Goal: Information Seeking & Learning: Learn about a topic

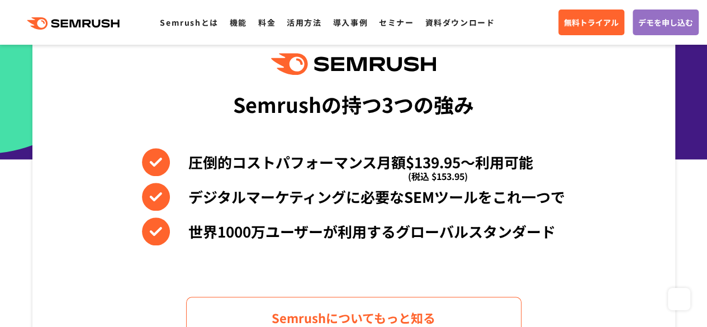
scroll to position [464, 0]
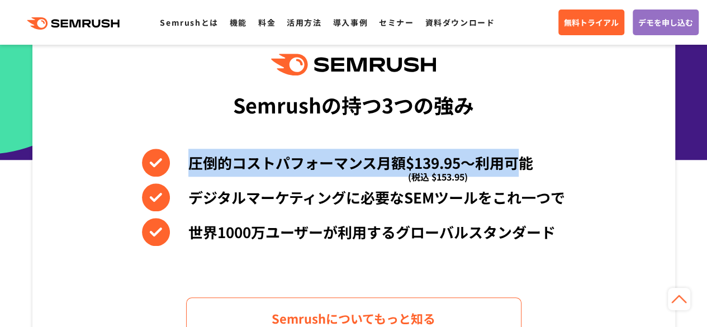
drag, startPoint x: 190, startPoint y: 173, endPoint x: 526, endPoint y: 157, distance: 335.9
click at [526, 157] on li "圧倒的コストパフォーマンス月額$139.95〜利用可能 (税込 $153.95)" at bounding box center [353, 163] width 423 height 28
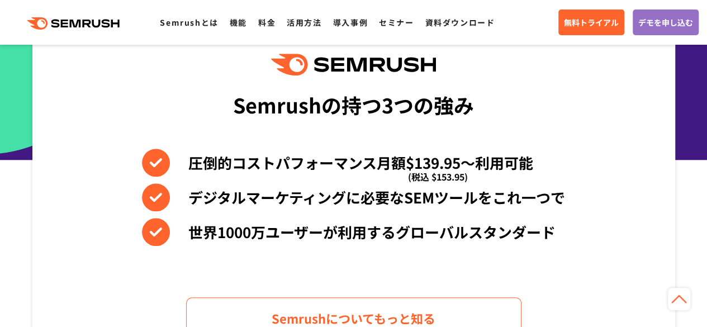
click at [390, 185] on li "デジタルマーケティングに必要なSEMツールをこれ一つで" at bounding box center [353, 197] width 423 height 28
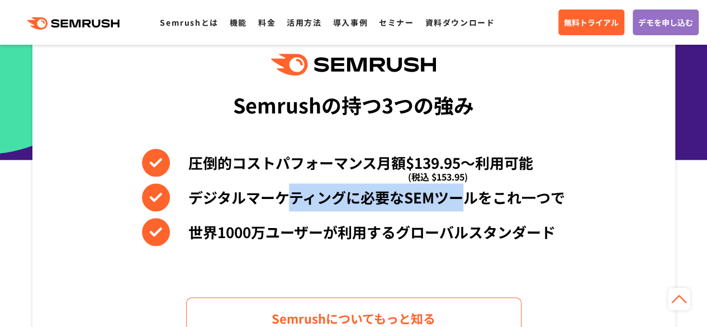
drag, startPoint x: 291, startPoint y: 188, endPoint x: 469, endPoint y: 202, distance: 178.3
click at [469, 202] on li "デジタルマーケティングに必要なSEMツールをこれ一つで" at bounding box center [353, 197] width 423 height 28
click at [378, 193] on li "デジタルマーケティングに必要なSEMツールをこれ一つで" at bounding box center [353, 197] width 423 height 28
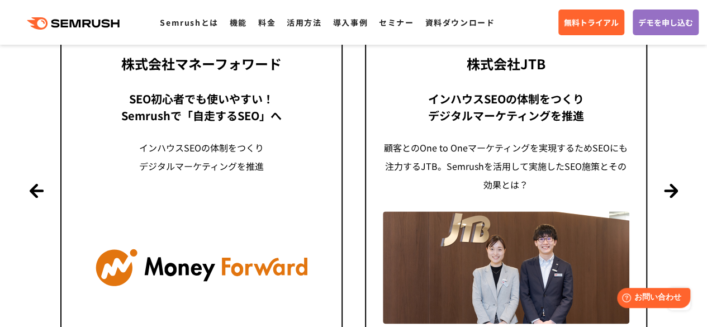
scroll to position [2748, 0]
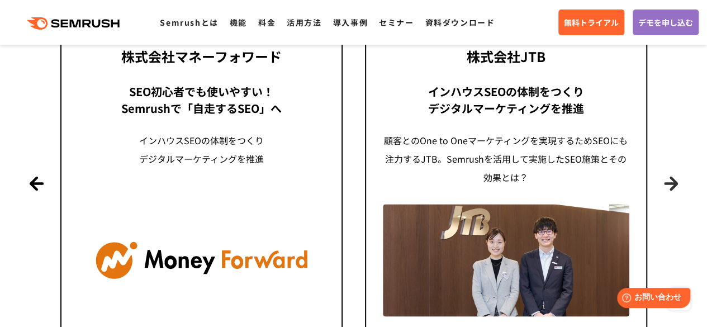
click at [664, 185] on button "Next" at bounding box center [671, 183] width 14 height 14
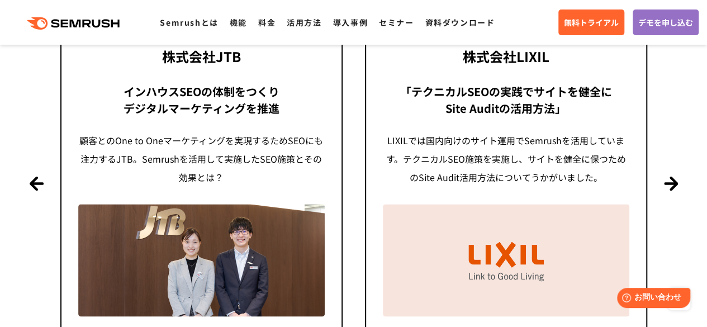
click at [679, 165] on section "導入事例 世界[DATE]万ユーザーが利用する Semrushの導入事例 Previous 株式会社LIXIL 「テクニカルSEOの実践でサイトを健全に Si…" at bounding box center [353, 126] width 707 height 590
click at [680, 160] on section "導入事例 世界[DATE]万ユーザーが利用する Semrushの導入事例 Previous 株式会社LIXIL 「テクニカルSEOの実践でサイトを健全に Si…" at bounding box center [353, 126] width 707 height 590
click at [672, 181] on button "Next" at bounding box center [671, 183] width 14 height 14
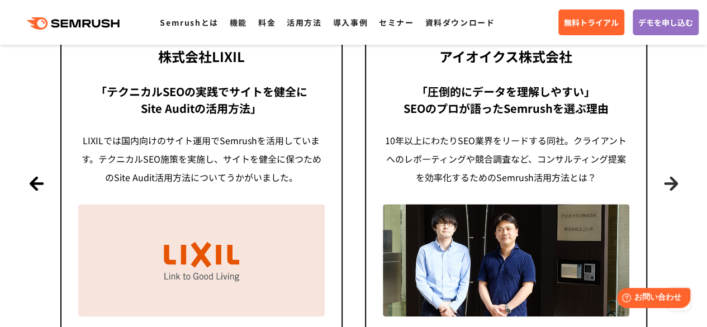
click at [672, 181] on button "Next" at bounding box center [671, 183] width 14 height 14
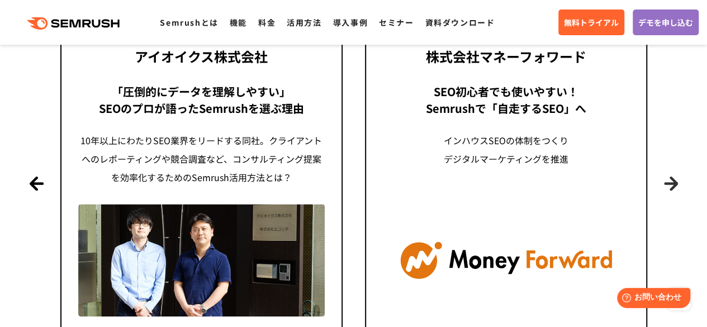
click at [672, 181] on button "Next" at bounding box center [671, 183] width 14 height 14
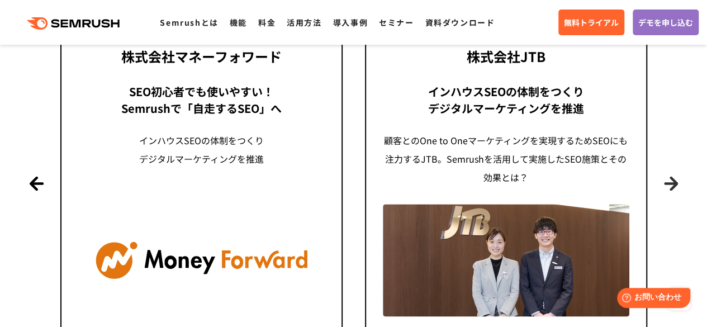
click at [672, 181] on button "Next" at bounding box center [671, 183] width 14 height 14
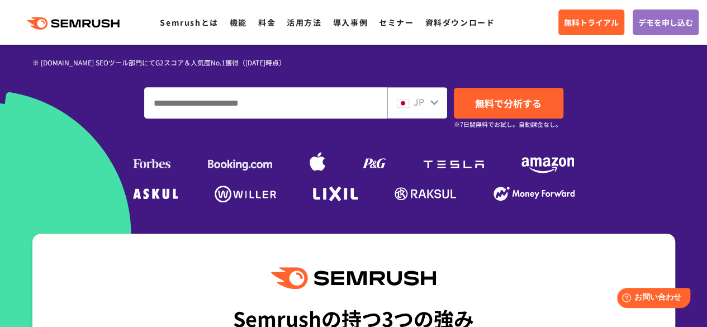
scroll to position [0, 0]
